Goal: Task Accomplishment & Management: Manage account settings

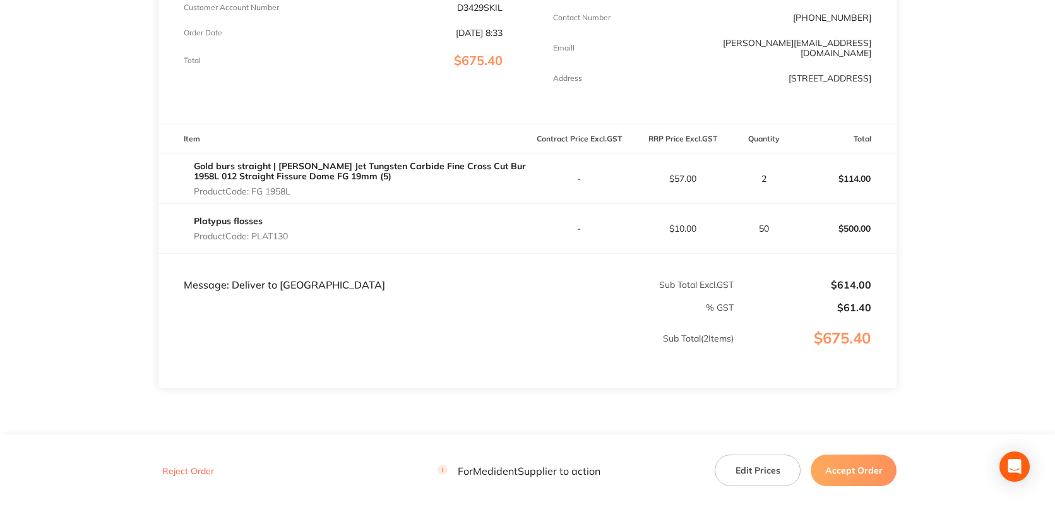
scroll to position [297, 0]
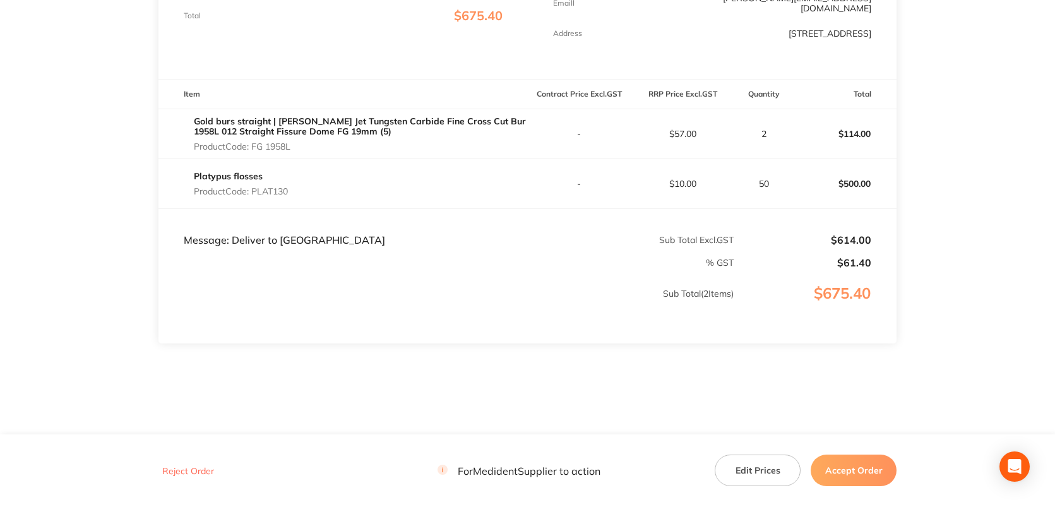
click at [853, 472] on button "Accept Order" at bounding box center [854, 471] width 86 height 32
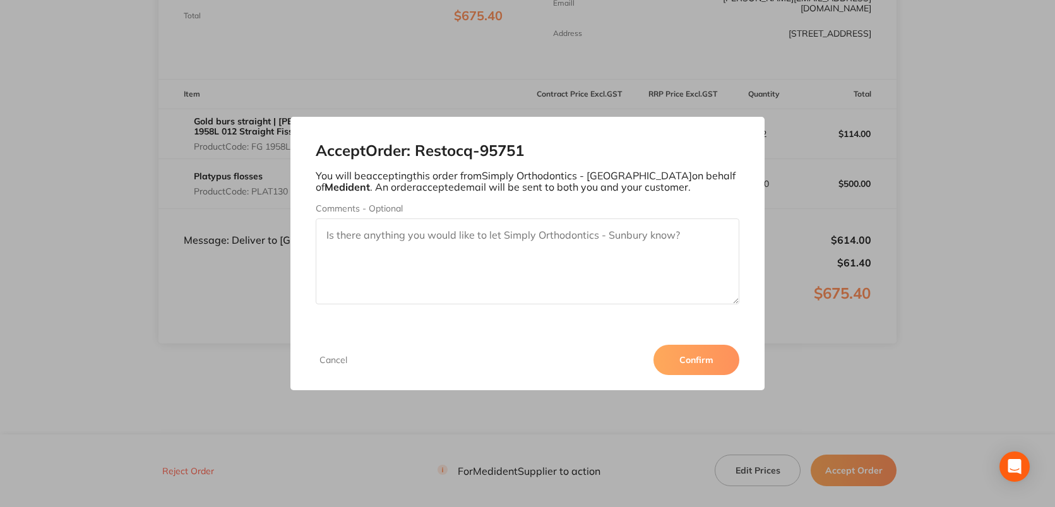
click at [694, 361] on button "Confirm" at bounding box center [696, 360] width 86 height 30
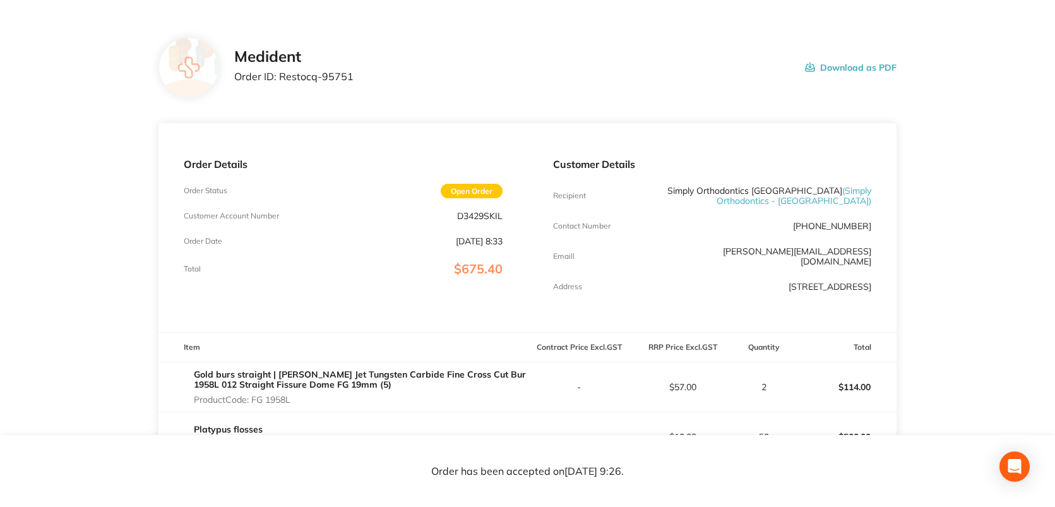
scroll to position [0, 0]
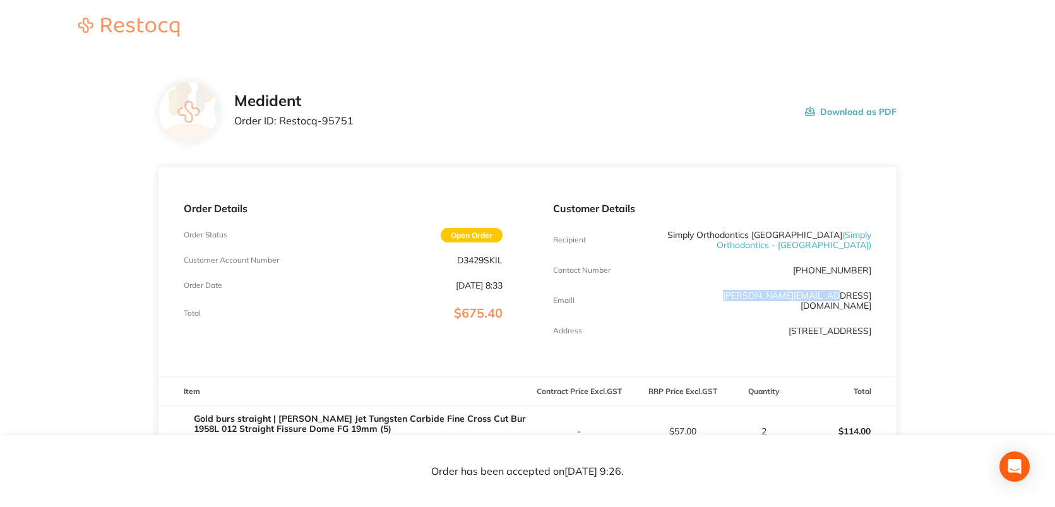
drag, startPoint x: 872, startPoint y: 294, endPoint x: 760, endPoint y: 298, distance: 112.5
click at [760, 298] on div "Customer Details Recipient Simply Orthodontics [GEOGRAPHIC_DATA] ( Simply Ortho…" at bounding box center [712, 271] width 369 height 209
copy link "[PERSON_NAME][EMAIL_ADDRESS][DOMAIN_NAME]"
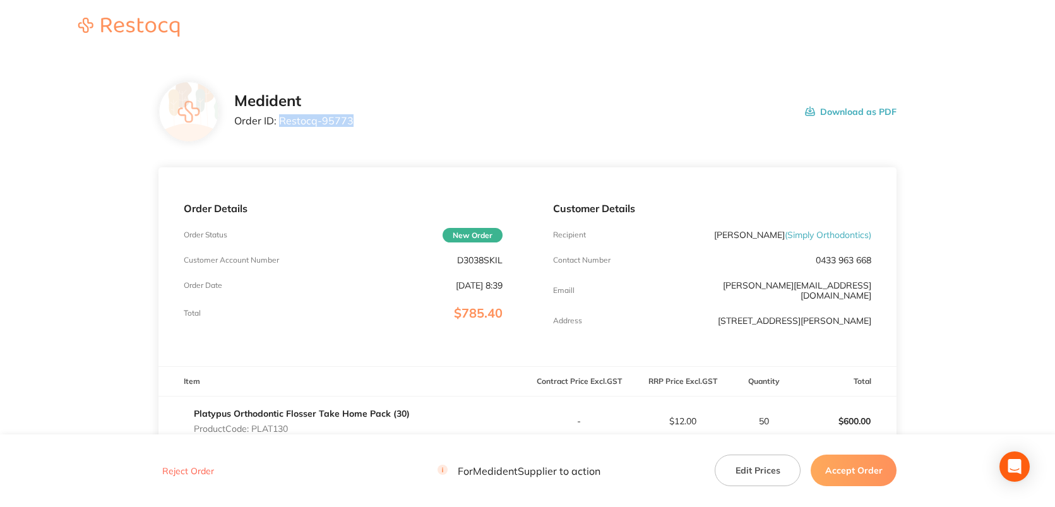
drag, startPoint x: 352, startPoint y: 116, endPoint x: 281, endPoint y: 122, distance: 70.9
click at [281, 122] on div "Medident Order ID: Restocq- 95773 Download as PDF" at bounding box center [565, 111] width 663 height 39
copy p "Restocq- 95773"
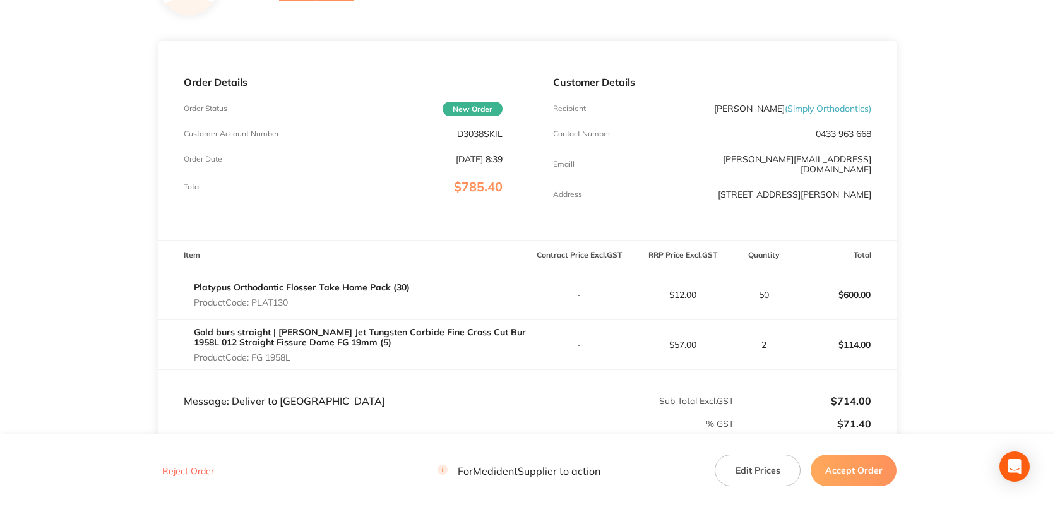
scroll to position [292, 0]
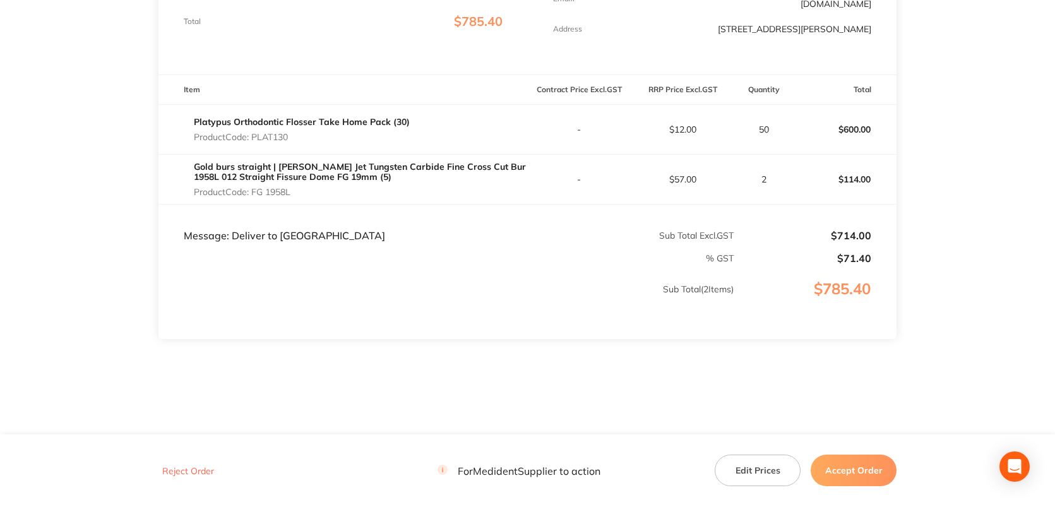
click at [843, 465] on button "Accept Order" at bounding box center [854, 471] width 86 height 32
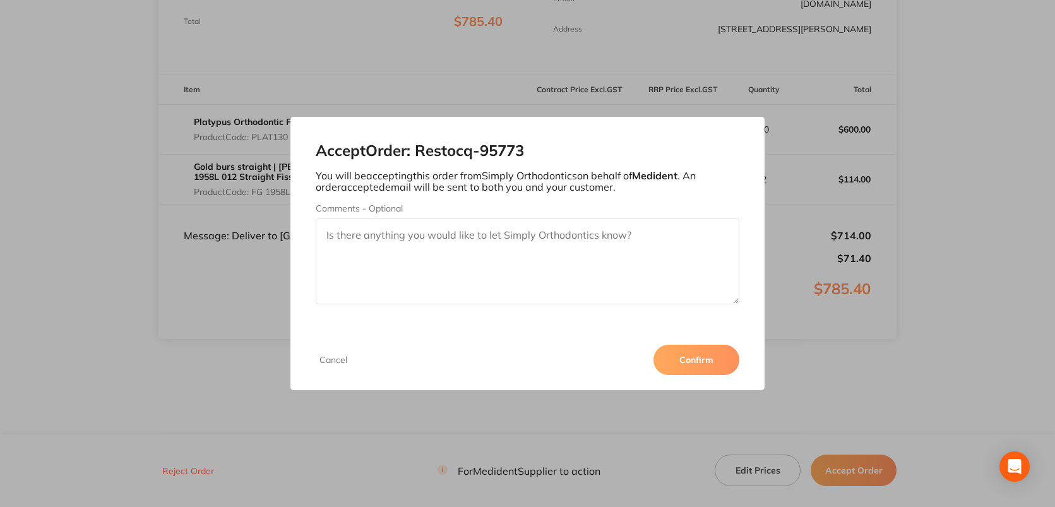
click at [700, 362] on button "Confirm" at bounding box center [696, 360] width 86 height 30
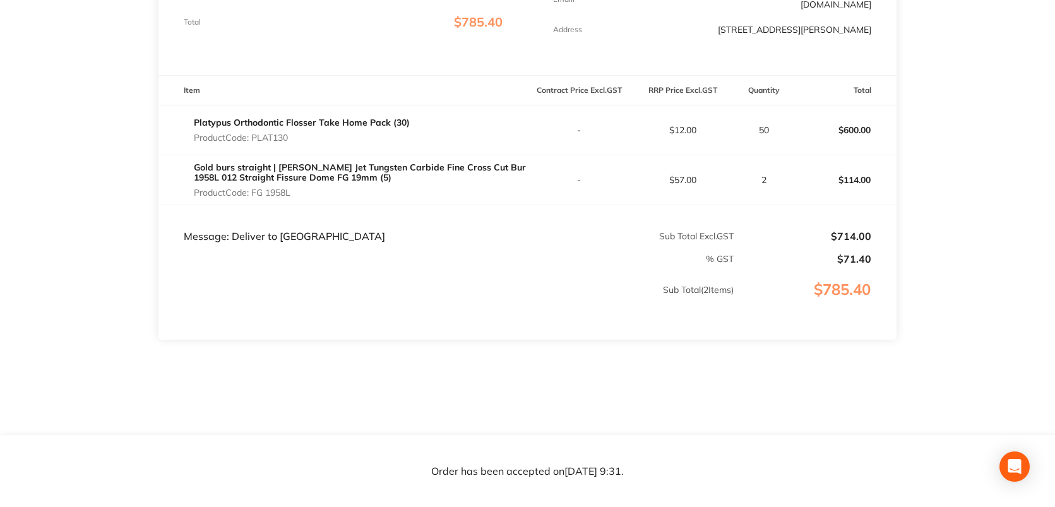
scroll to position [0, 0]
